Goal: Task Accomplishment & Management: Use online tool/utility

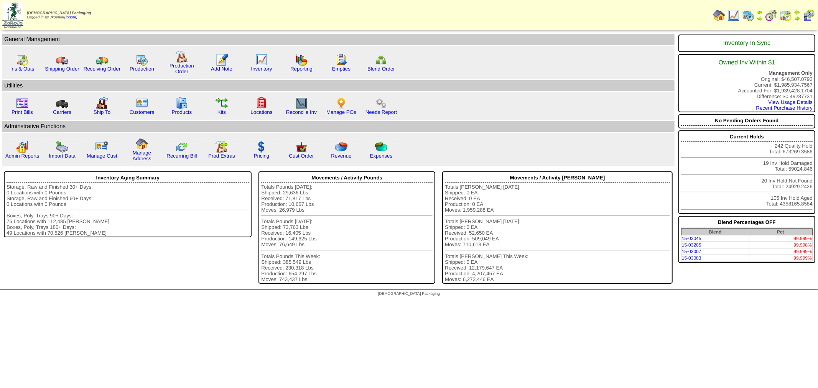
click at [787, 12] on img at bounding box center [786, 15] width 12 height 12
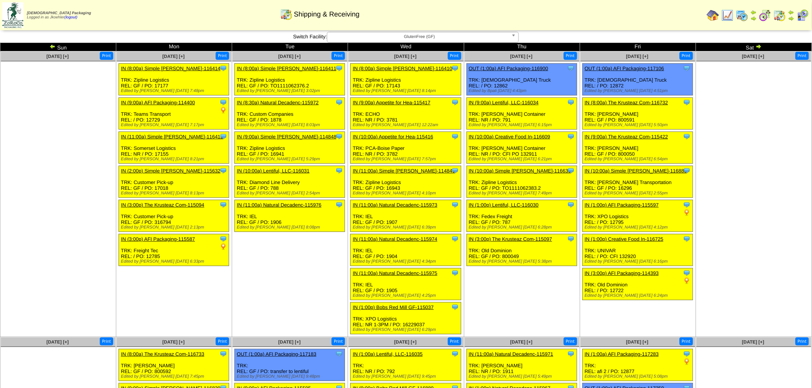
click at [804, 18] on img at bounding box center [802, 15] width 12 height 12
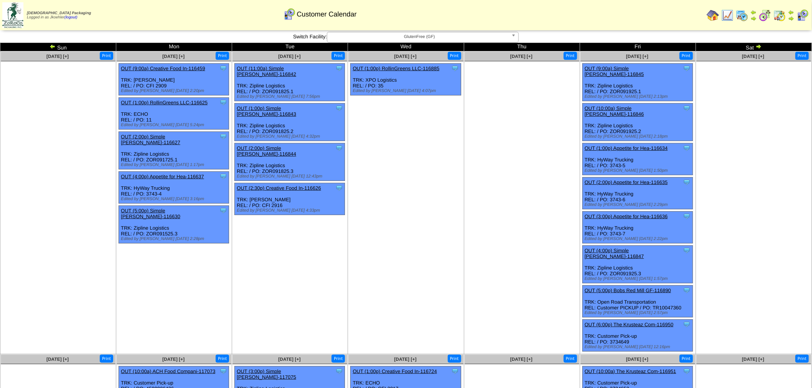
click at [54, 48] on img at bounding box center [52, 46] width 6 height 6
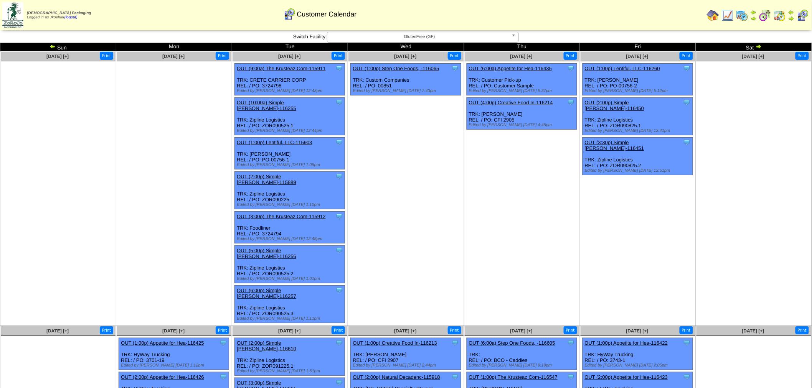
click at [790, 13] on img at bounding box center [791, 12] width 6 height 6
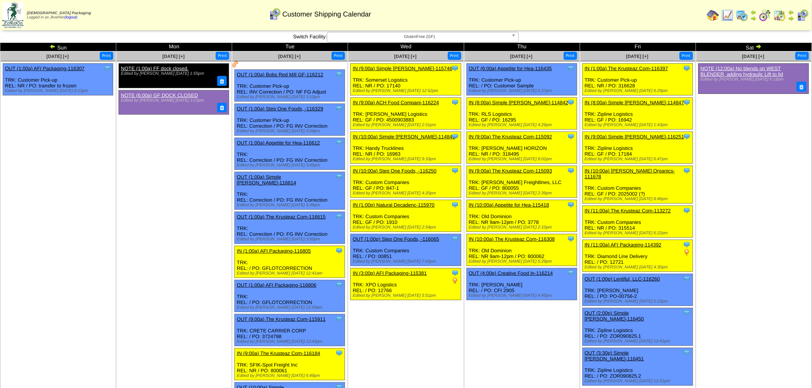
click at [310, 214] on link "OUT (1:00a) The Krusteaz Com-116615" at bounding box center [281, 217] width 89 height 6
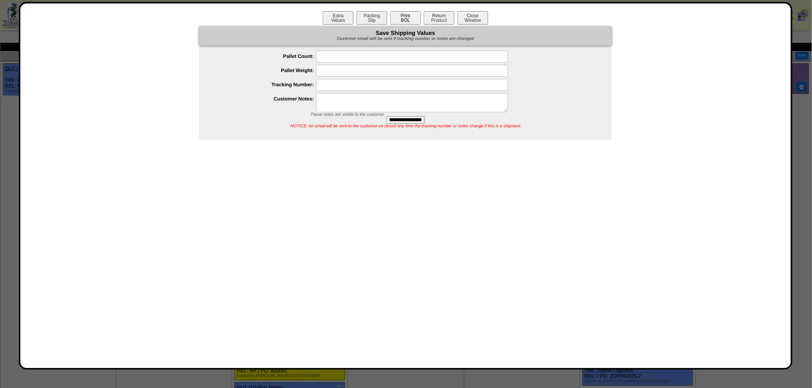
click at [397, 17] on button "Print BOL" at bounding box center [405, 17] width 31 height 13
